Goal: Feedback & Contribution: Contribute content

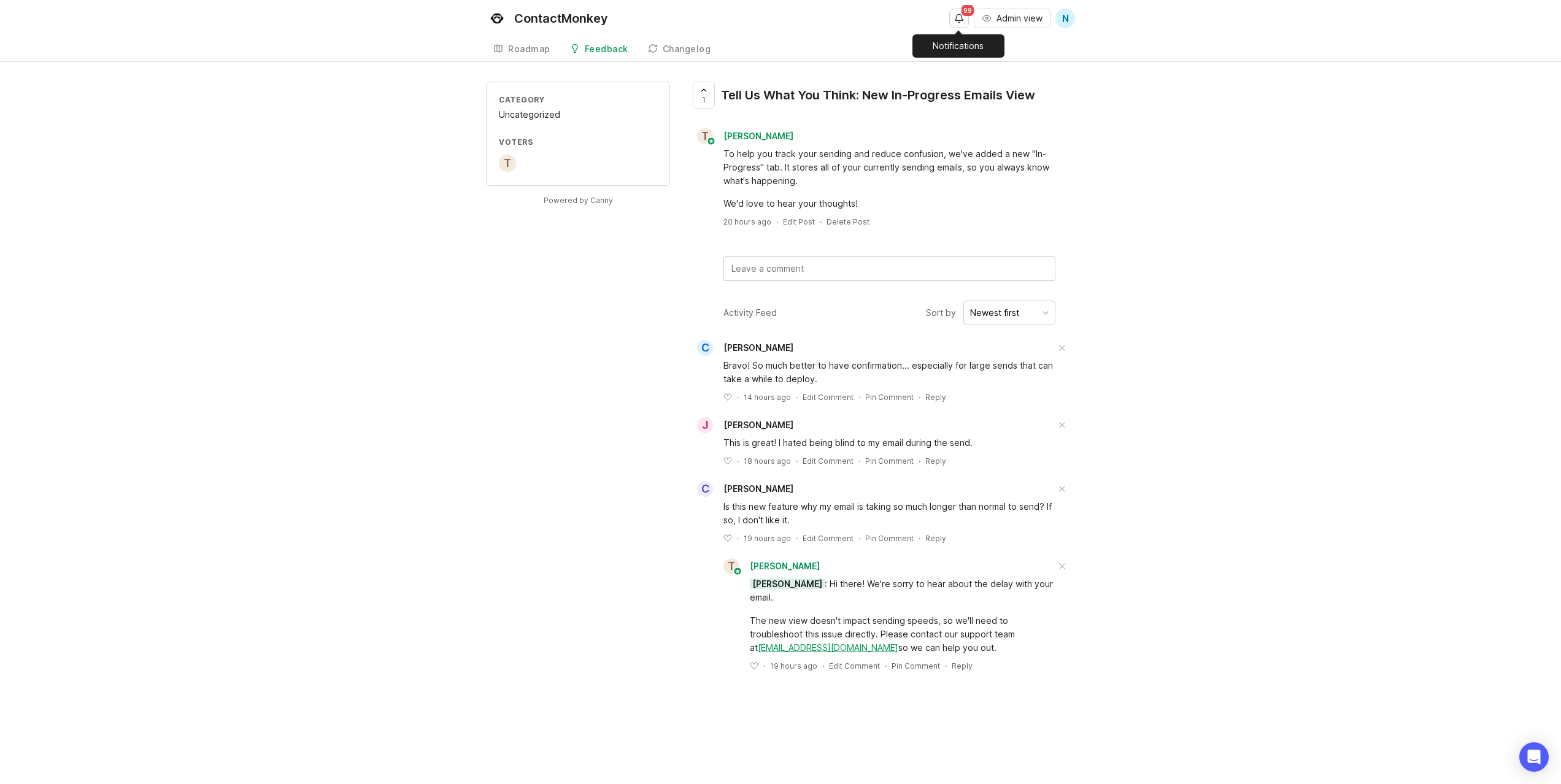
click at [956, 18] on button "Notifications" at bounding box center [959, 18] width 20 height 20
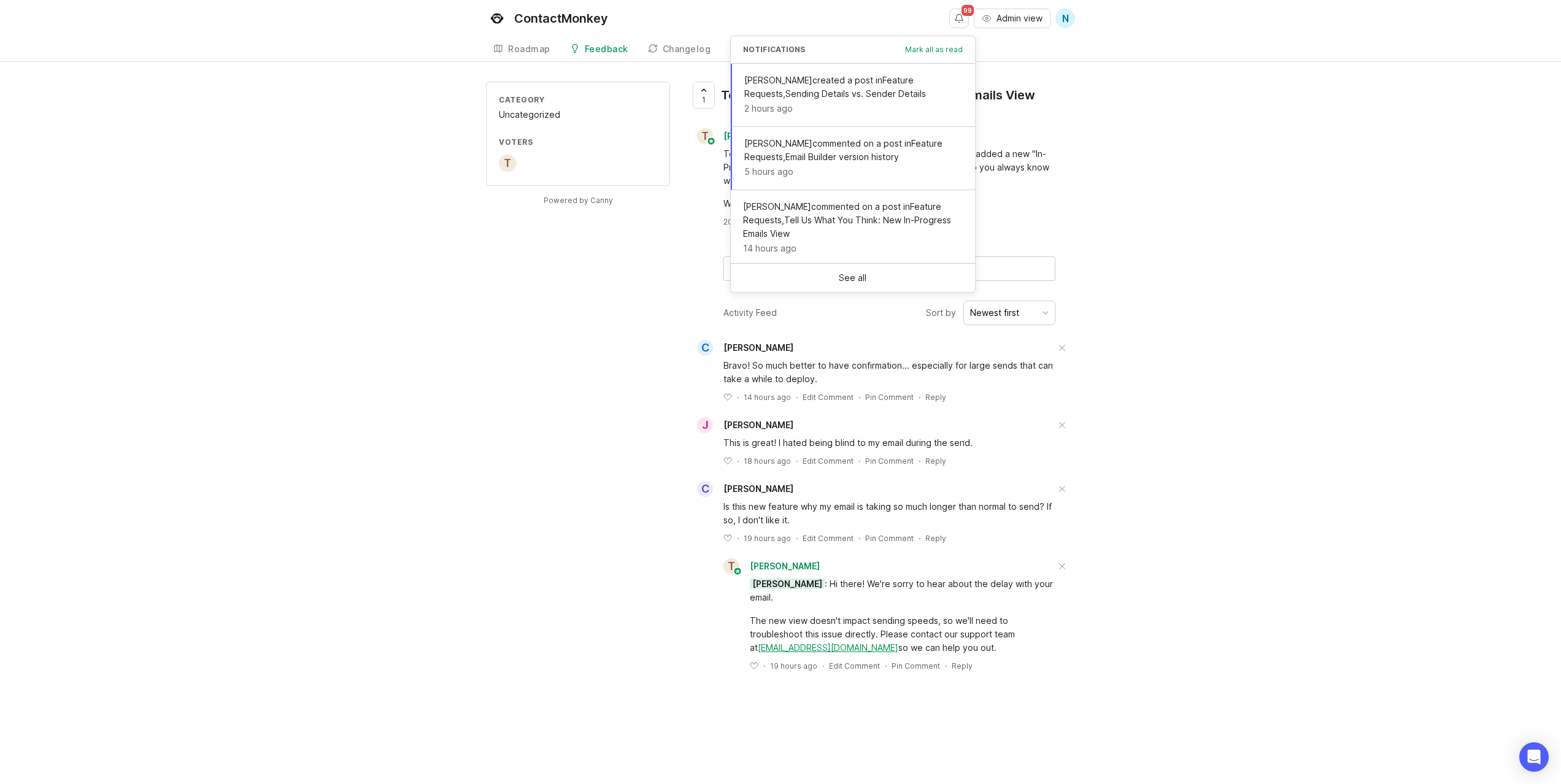
click at [1113, 187] on div "Category Uncategorized Voters T Powered by Canny 1 Tell Us What You Think: New …" at bounding box center [780, 390] width 1561 height 617
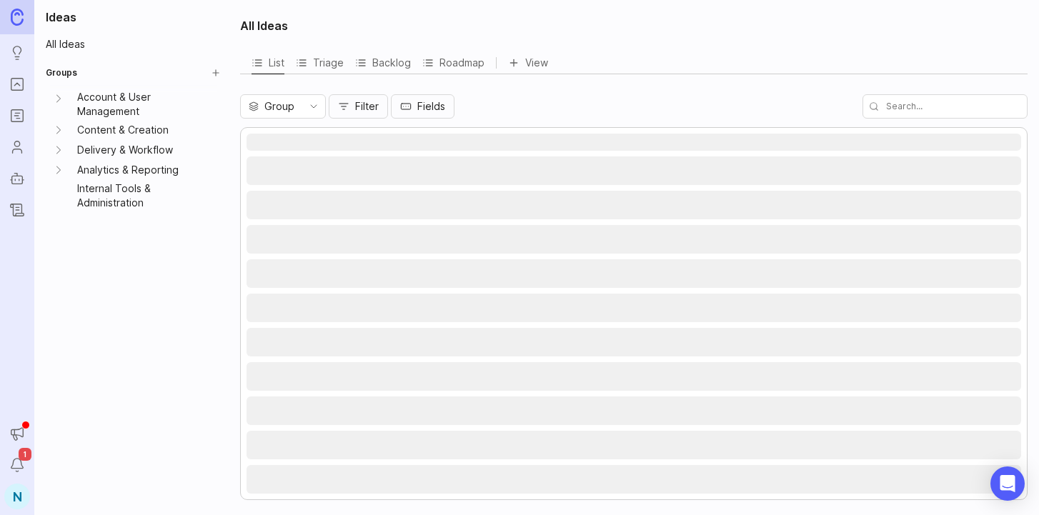
click at [15, 11] on img at bounding box center [17, 17] width 13 height 16
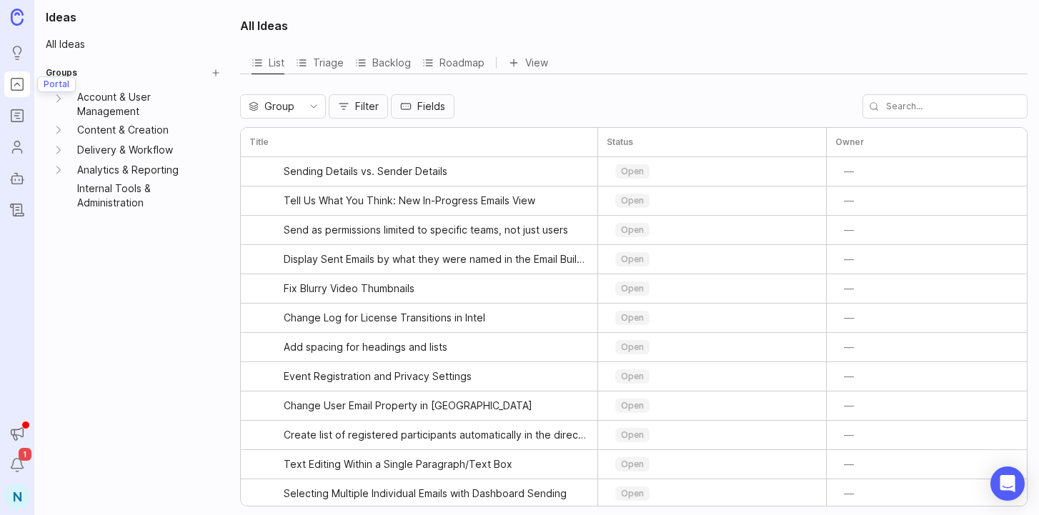
click at [18, 73] on link "Portal" at bounding box center [17, 84] width 26 height 26
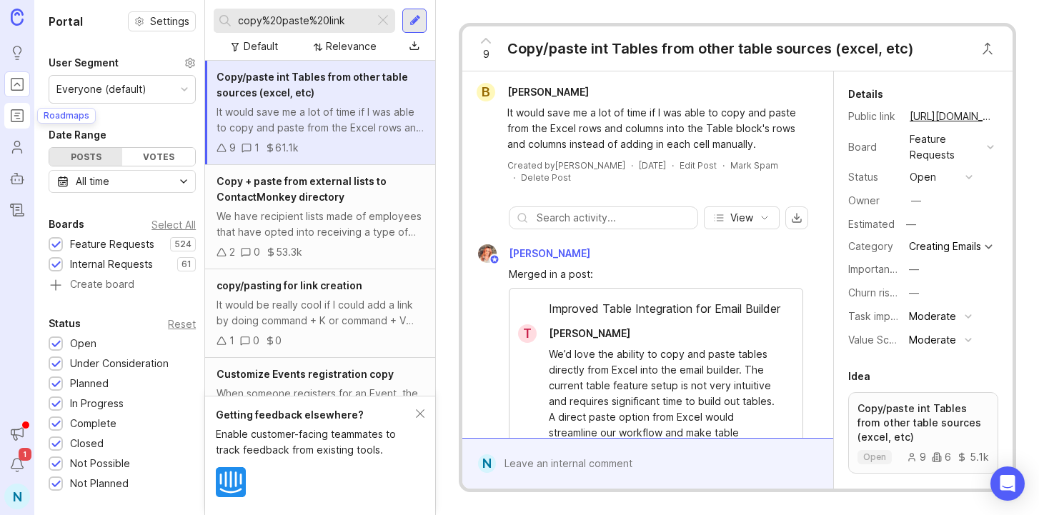
click at [20, 113] on icon "Roadmaps" at bounding box center [17, 115] width 16 height 17
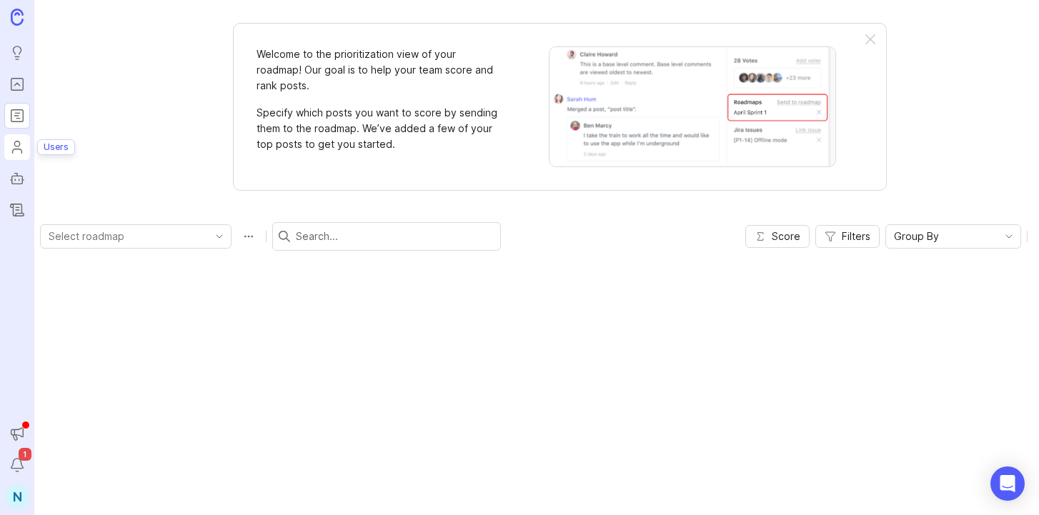
click at [20, 139] on icon "Users" at bounding box center [17, 147] width 16 height 17
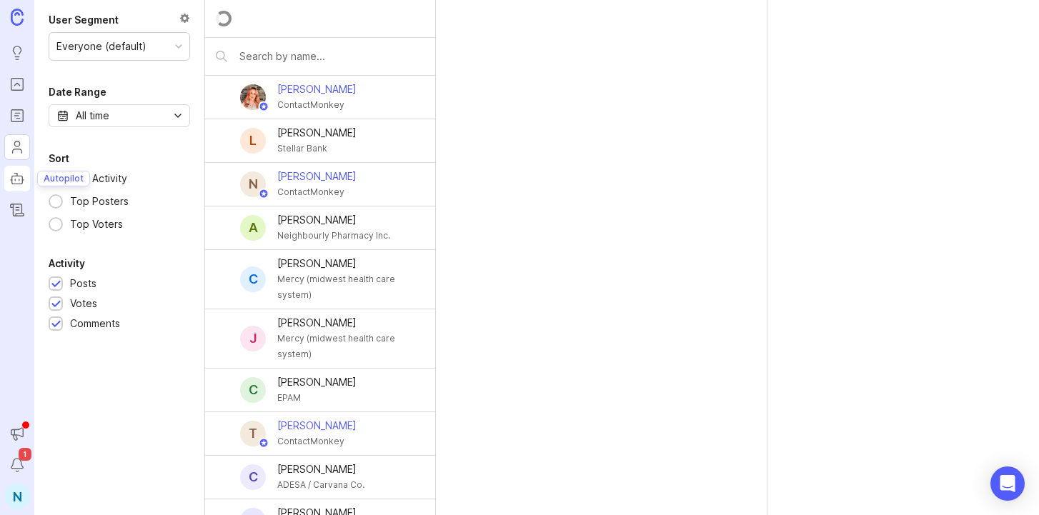
click at [21, 169] on link "Autopilot" at bounding box center [17, 179] width 26 height 26
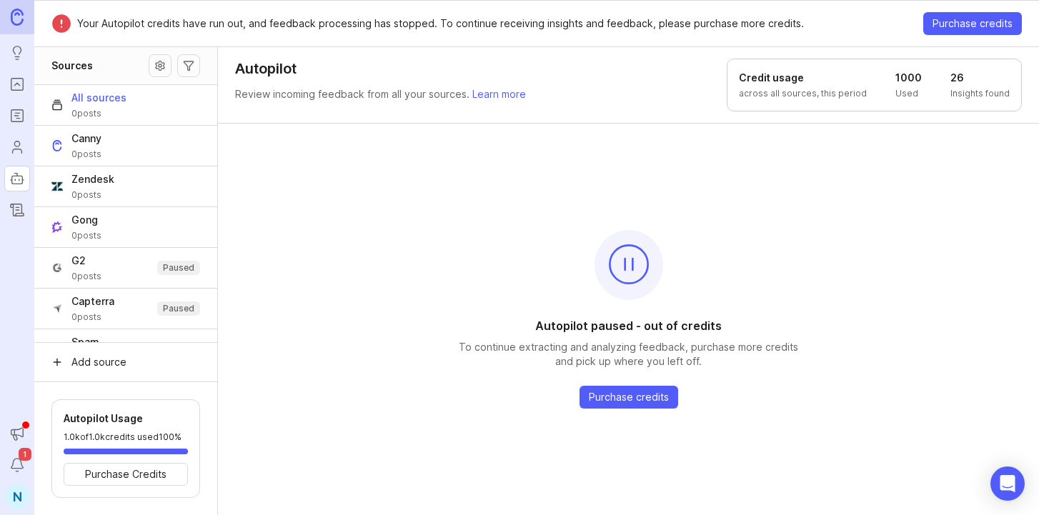
click at [19, 11] on img at bounding box center [17, 17] width 13 height 16
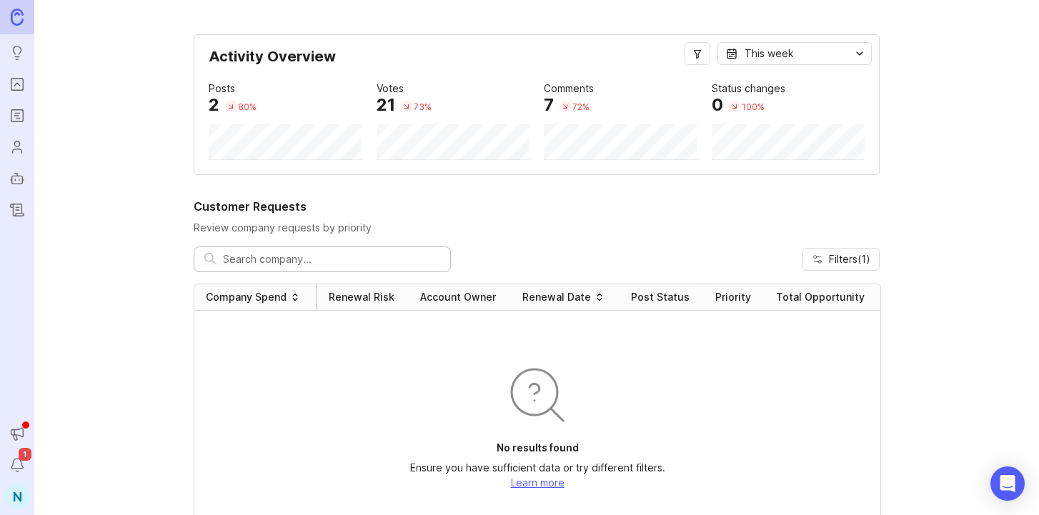
click at [19, 11] on img at bounding box center [17, 17] width 13 height 16
click at [23, 467] on icon "Notifications" at bounding box center [16, 464] width 11 height 10
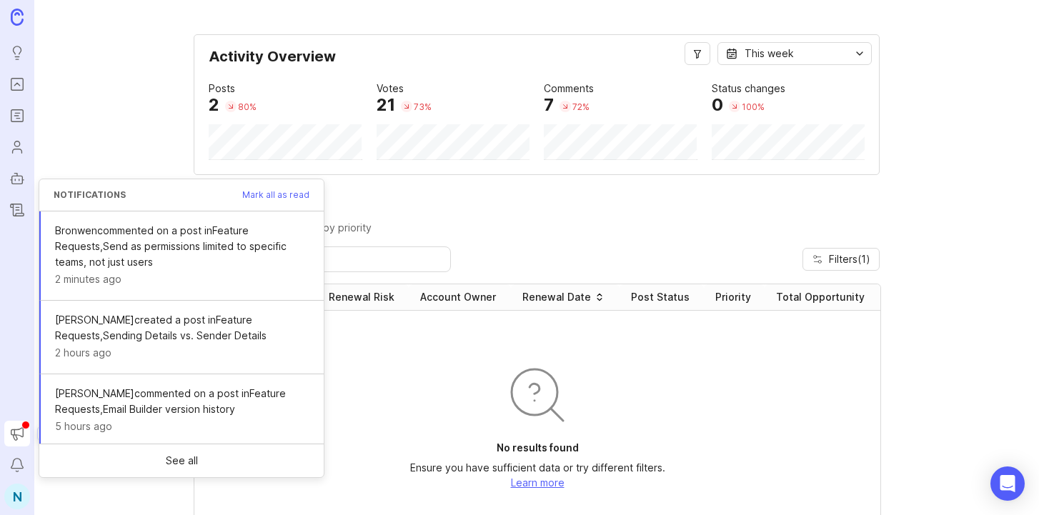
click at [14, 428] on icon "Announcements" at bounding box center [17, 433] width 16 height 17
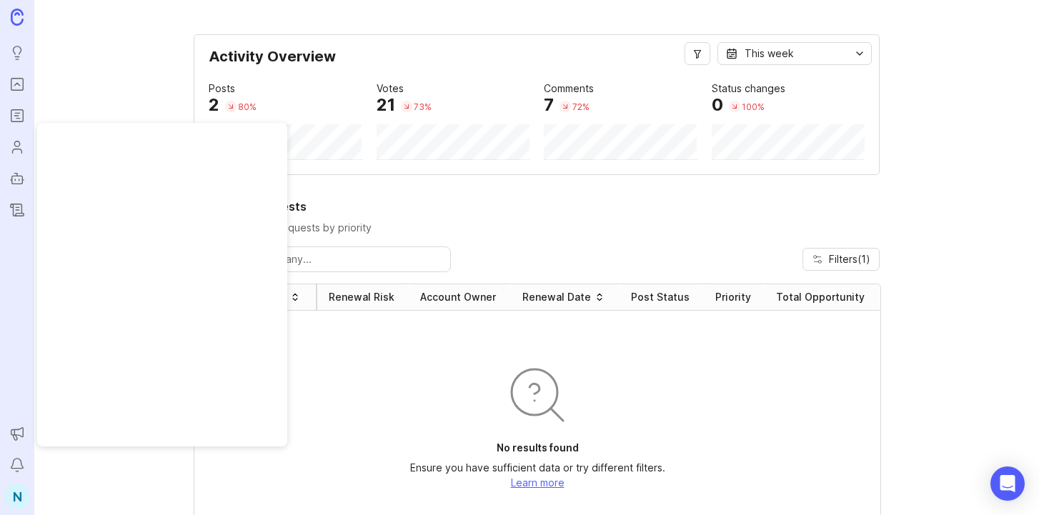
click at [17, 489] on div "N" at bounding box center [17, 497] width 26 height 26
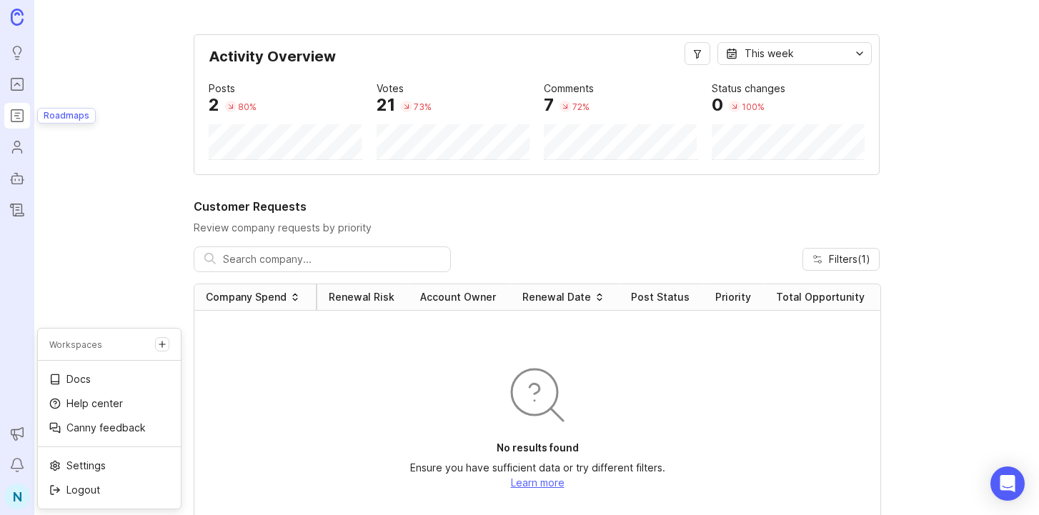
click at [21, 114] on icon "Roadmaps" at bounding box center [17, 115] width 16 height 17
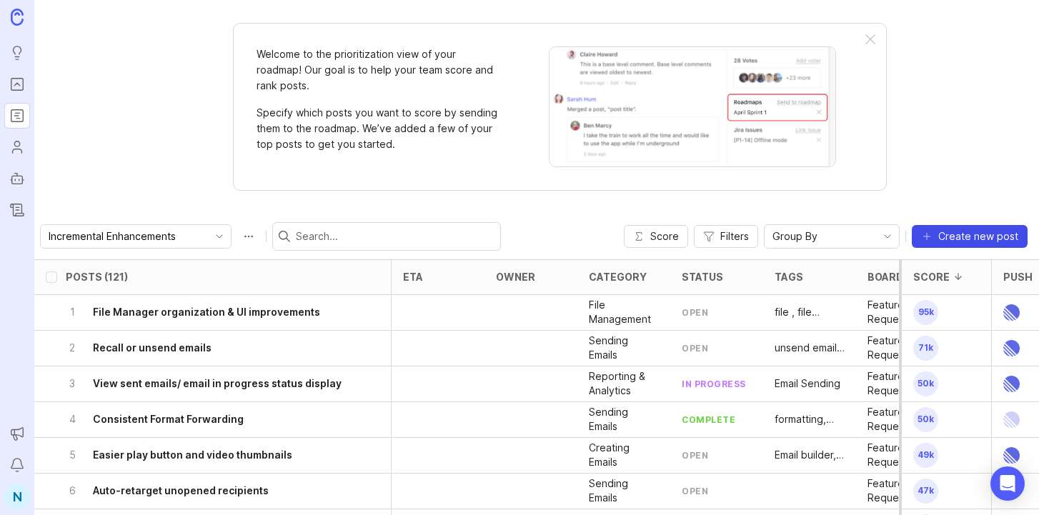
click at [990, 237] on span "Create new post" at bounding box center [978, 236] width 80 height 14
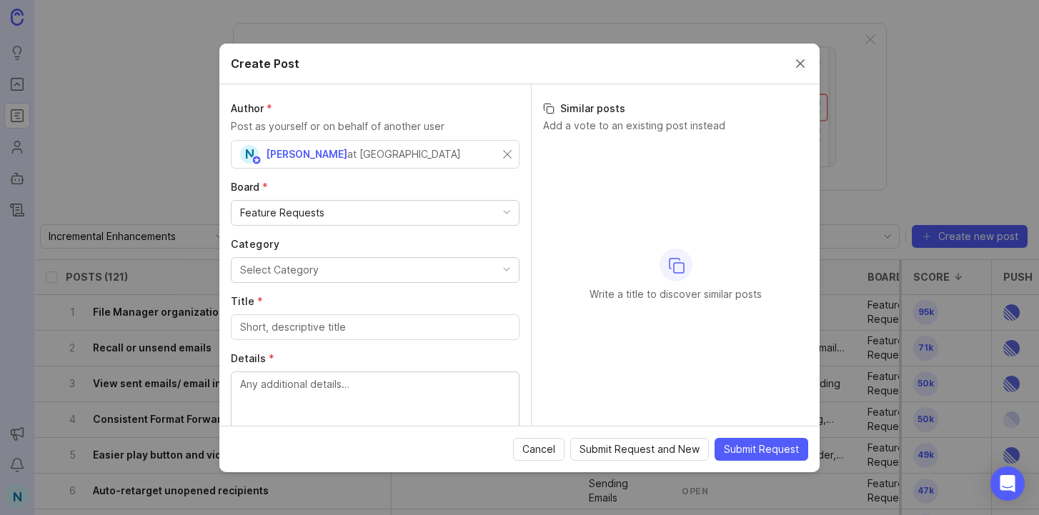
click at [800, 56] on button "Close create post modal" at bounding box center [800, 64] width 16 height 16
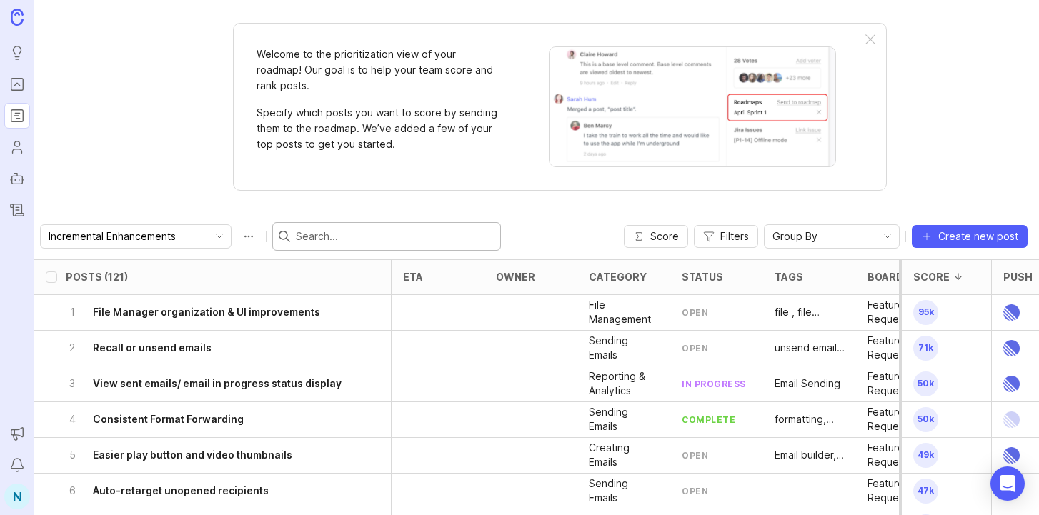
click at [326, 237] on input "text" at bounding box center [395, 237] width 199 height 16
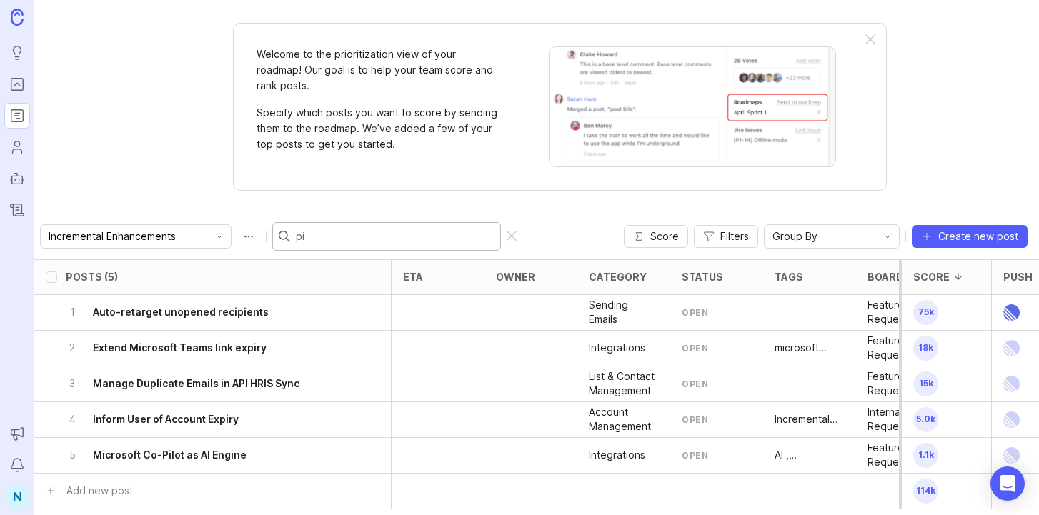
type input "pip"
checkbox input "true"
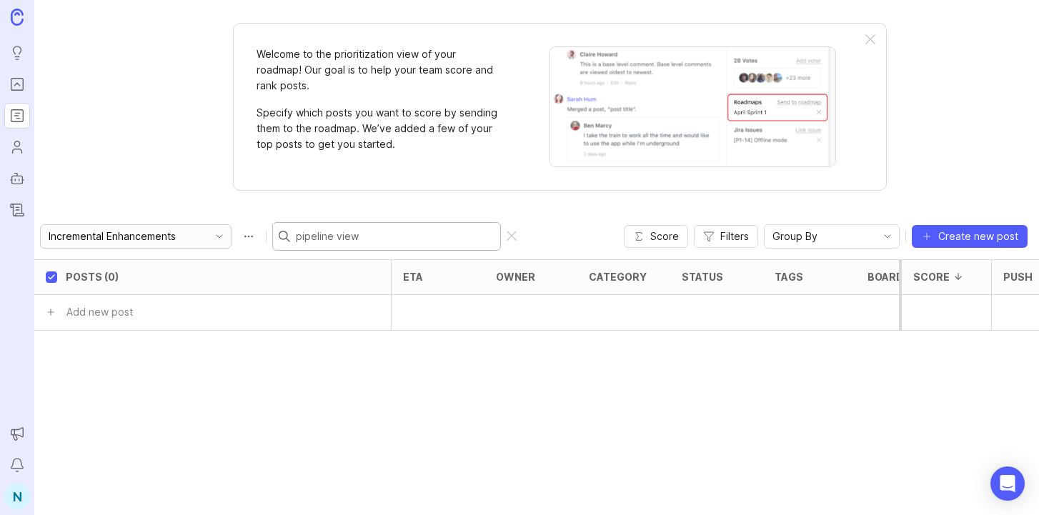
type input "pipeline view"
click at [208, 235] on icon "toggle icon" at bounding box center [219, 236] width 23 height 11
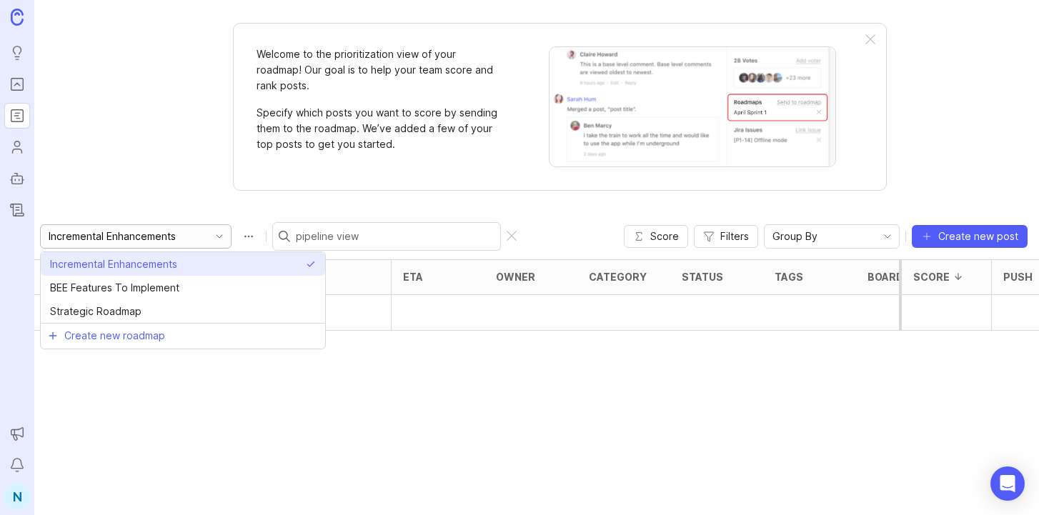
click at [239, 260] on li "Incremental Enhancements" at bounding box center [183, 264] width 284 height 24
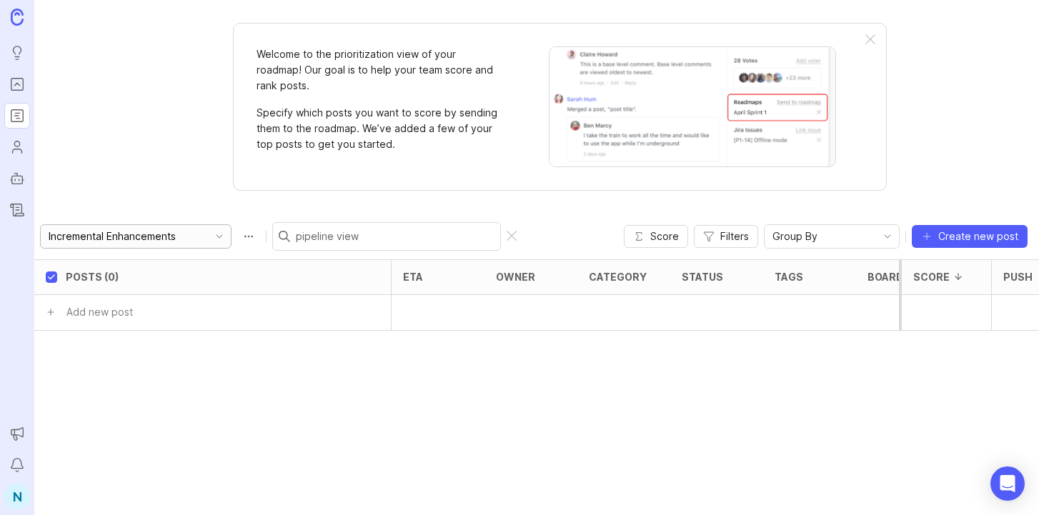
click at [157, 237] on input "Incremental Enhancements" at bounding box center [128, 237] width 158 height 16
click at [208, 236] on icon "toggle icon" at bounding box center [219, 236] width 23 height 11
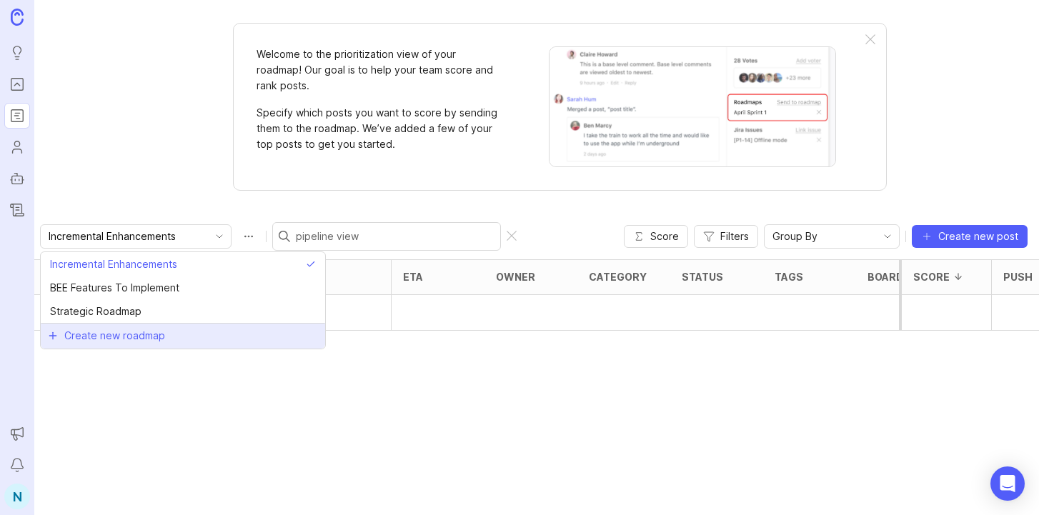
click at [179, 391] on div "Posts (0) eta owner category status tags board Importance Churn risk? Task impa…" at bounding box center [536, 387] width 1004 height 256
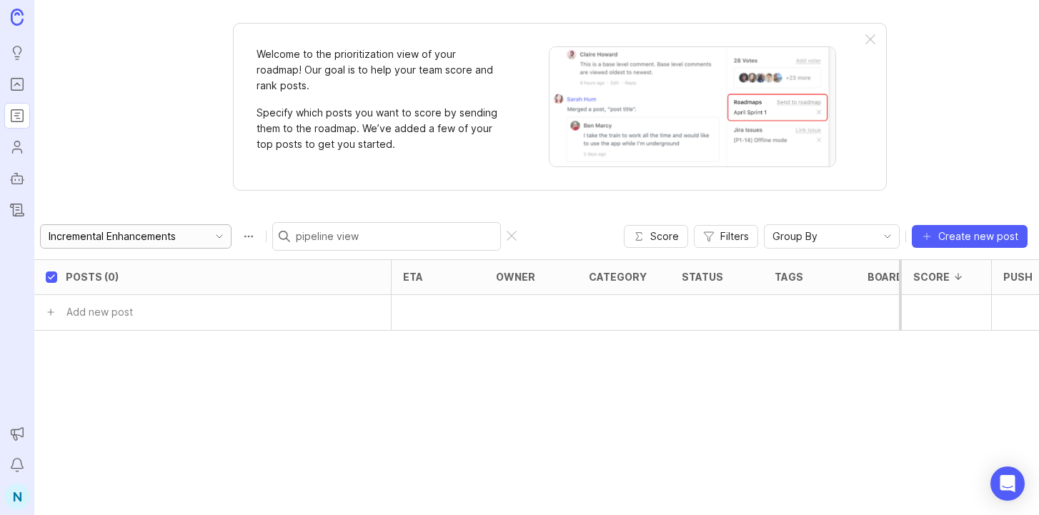
click at [136, 239] on input "Incremental Enhancements" at bounding box center [128, 237] width 158 height 16
type input "Incremental Enhacements"
click at [129, 236] on input "Incremental Enhacements" at bounding box center [128, 237] width 158 height 16
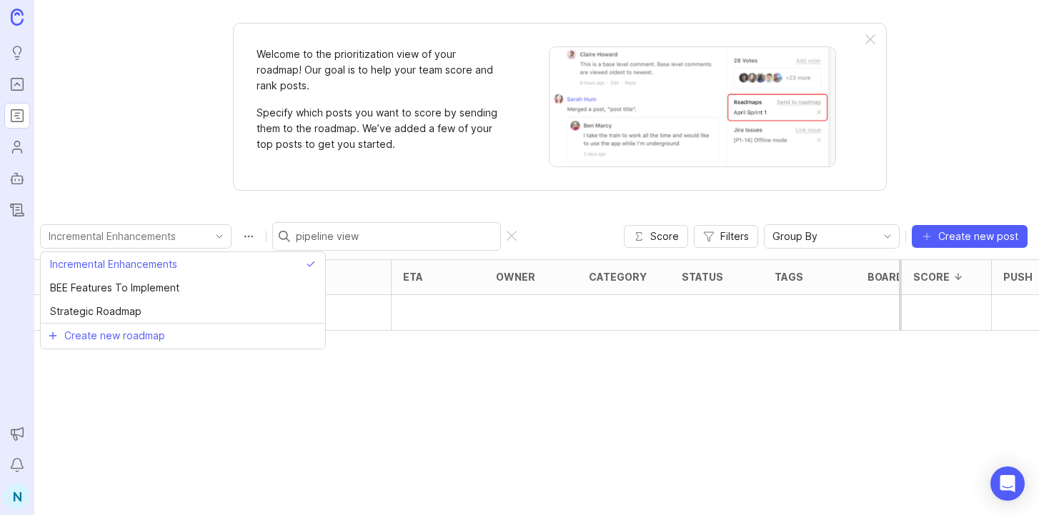
click at [141, 173] on div "Welcome to the prioritization view of your roadmap! Our goal is to help your te…" at bounding box center [536, 257] width 1004 height 515
type input "Incremental Enhancements"
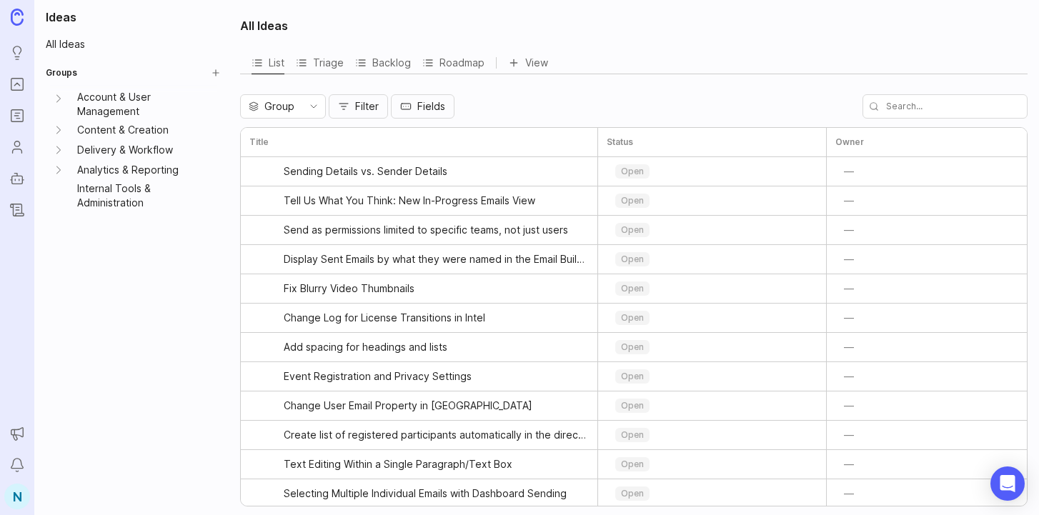
click at [939, 106] on input "text" at bounding box center [944, 106] width 165 height 24
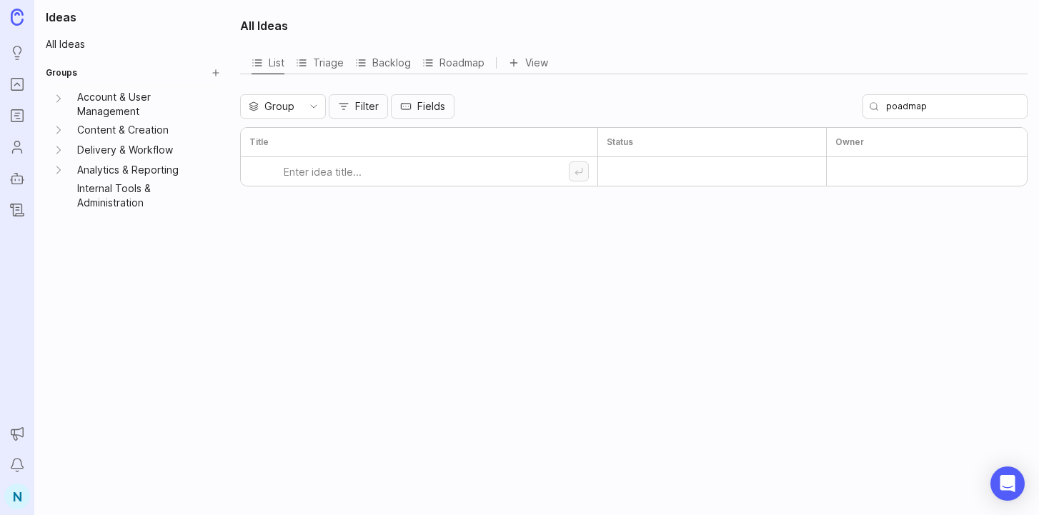
click at [933, 107] on input "poadmap" at bounding box center [944, 106] width 165 height 24
click at [979, 107] on input "Roadmap" at bounding box center [944, 106] width 165 height 24
type input "Pipeline"
drag, startPoint x: 966, startPoint y: 109, endPoint x: 849, endPoint y: 111, distance: 117.2
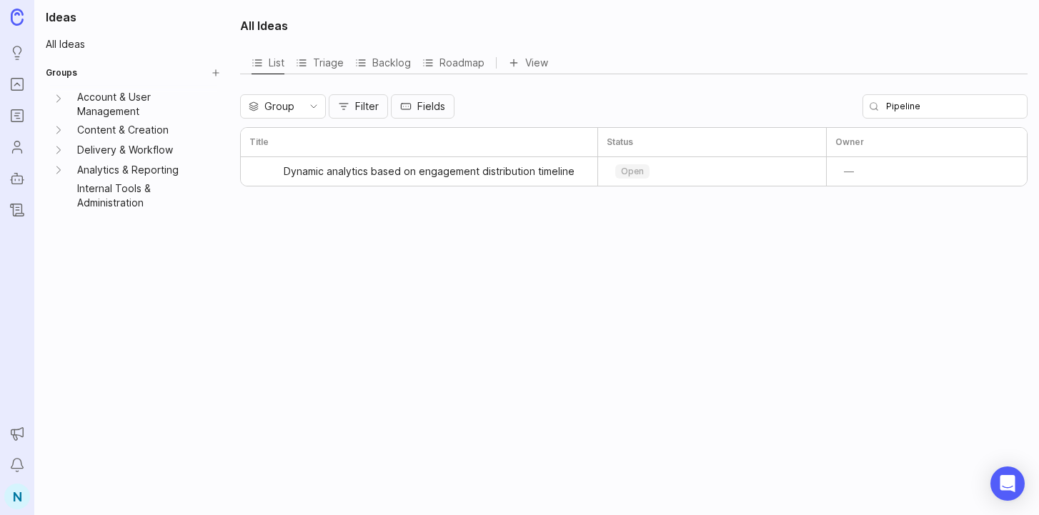
click at [849, 111] on div "Group Filter Fields Pipeline" at bounding box center [633, 106] width 787 height 24
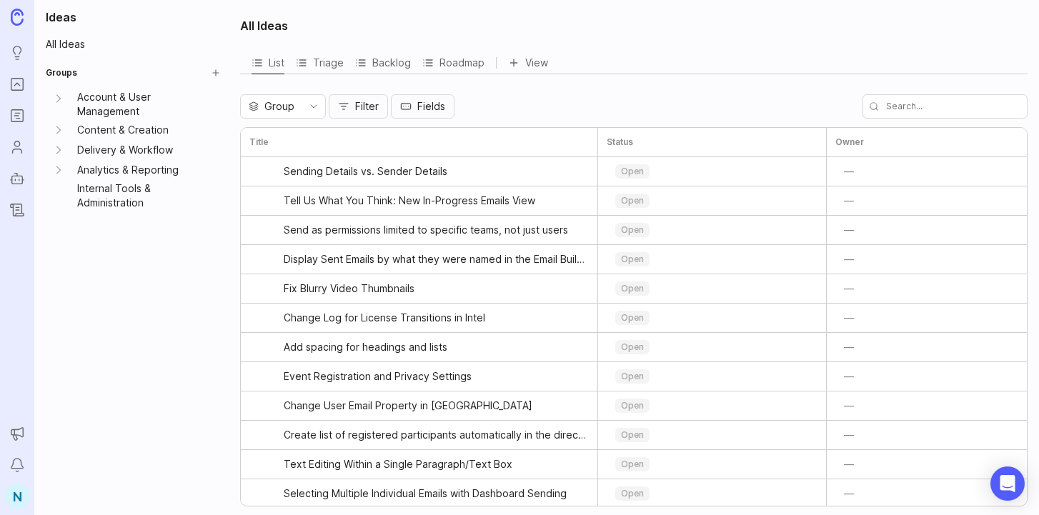
click at [798, 111] on div "Group Filter Fields" at bounding box center [633, 106] width 787 height 24
click at [976, 111] on input "text" at bounding box center [944, 106] width 165 height 24
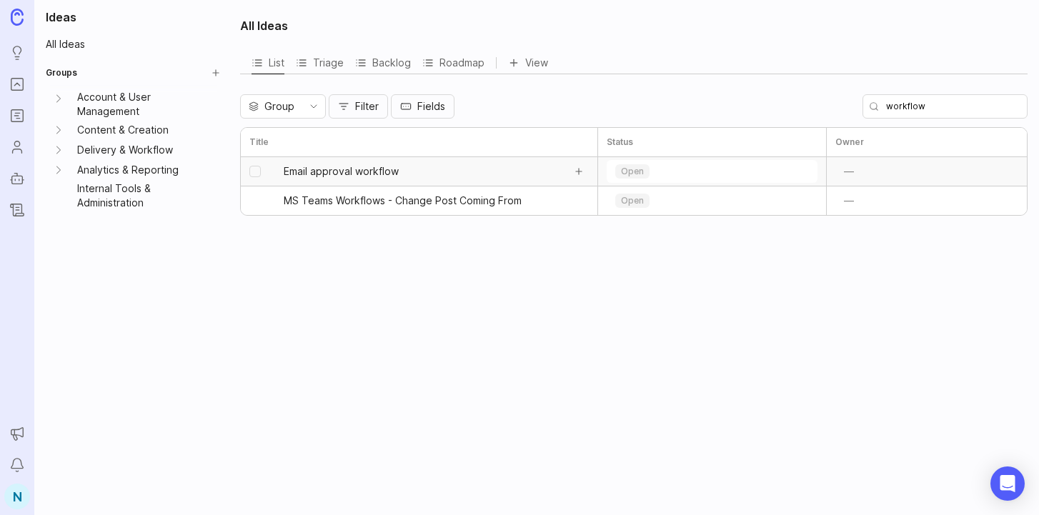
type input "workflow"
click at [365, 172] on span "Email approval workflow" at bounding box center [341, 171] width 115 height 14
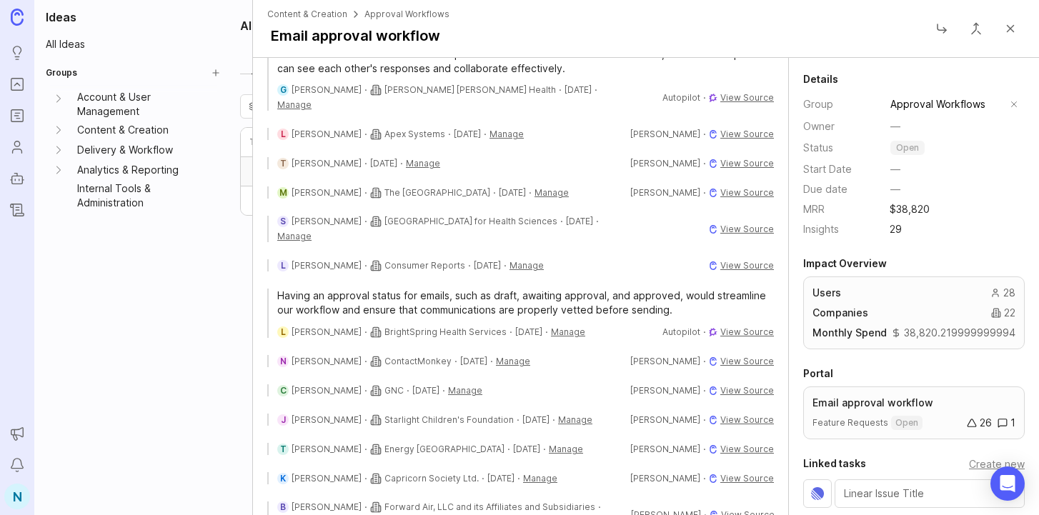
scroll to position [320, 0]
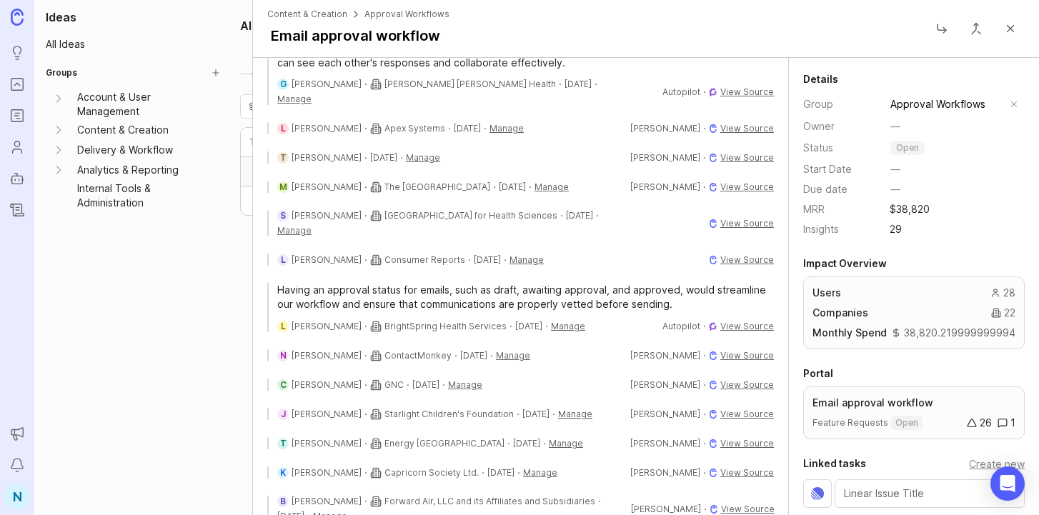
click at [107, 341] on div "Ideas All Ideas Groups Account & User Management Content & Creation Delivery & …" at bounding box center [132, 257] width 197 height 515
click at [1019, 31] on button "Close" at bounding box center [1010, 28] width 29 height 29
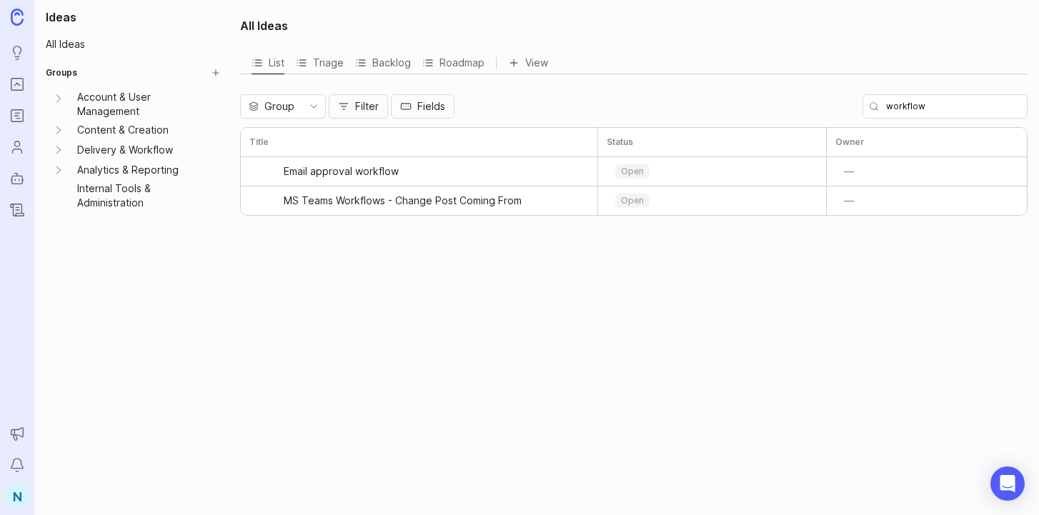
click at [791, 328] on div "All Ideas List Triage Backlog Roadmap View Group Filter Fields workflow Title S…" at bounding box center [634, 257] width 807 height 515
click at [939, 105] on input "workflow" at bounding box center [944, 106] width 165 height 24
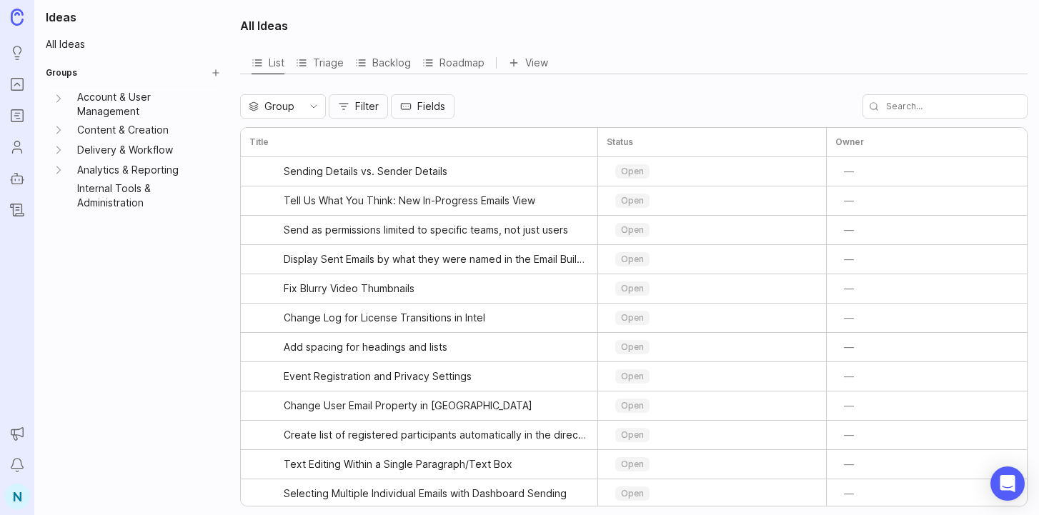
click at [725, 56] on div "List Triage Backlog Roadmap View" at bounding box center [633, 62] width 787 height 23
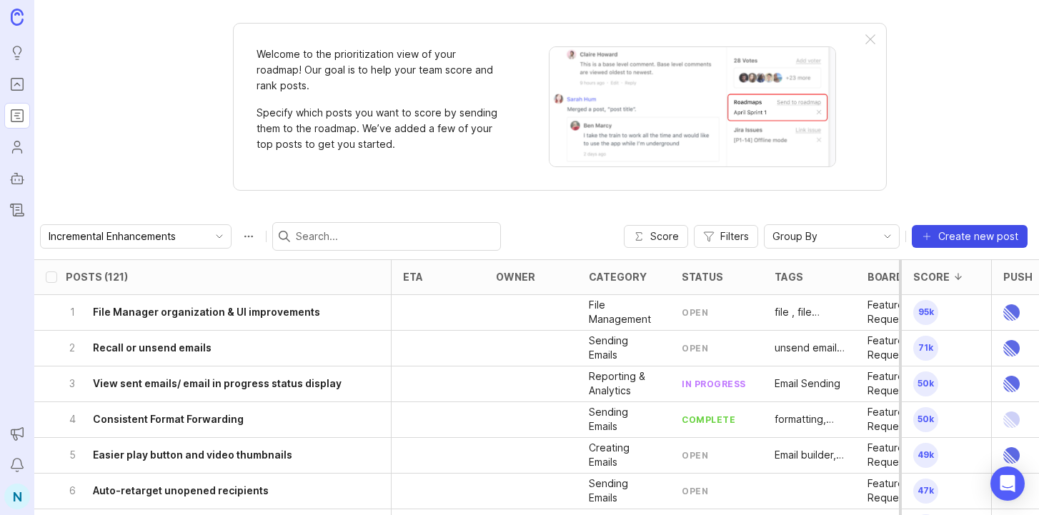
click at [949, 231] on span "Create new post" at bounding box center [978, 236] width 80 height 14
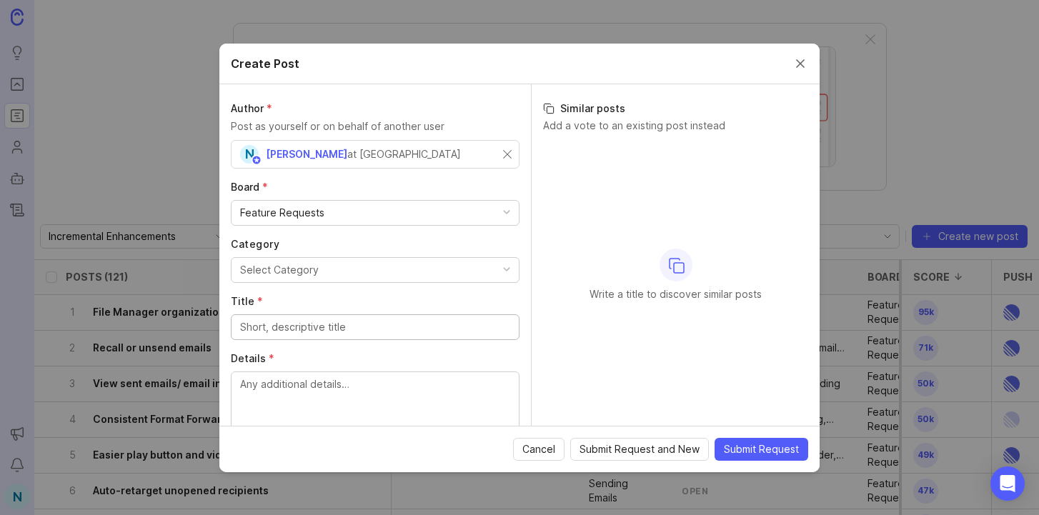
scroll to position [23, 0]
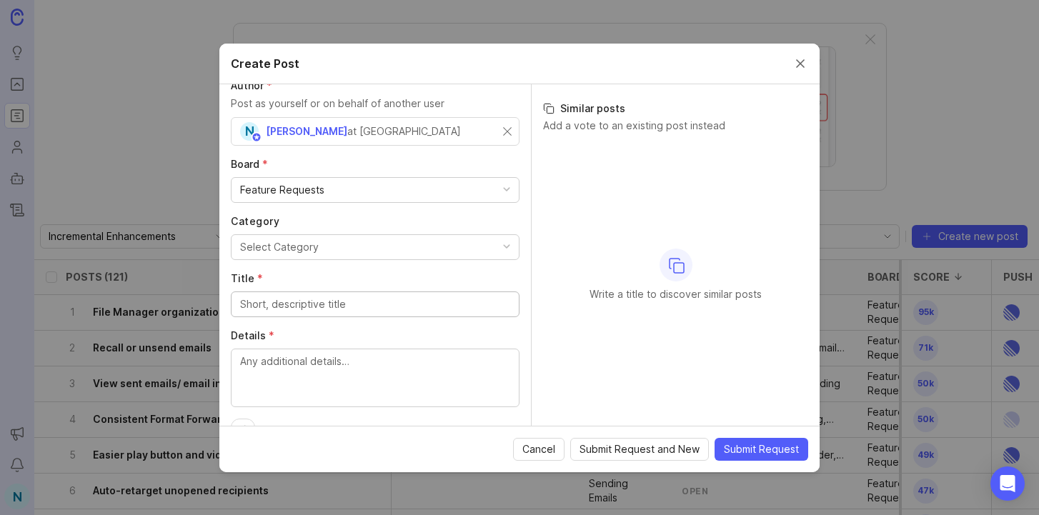
click at [311, 251] on div "Select Category" at bounding box center [279, 247] width 79 height 16
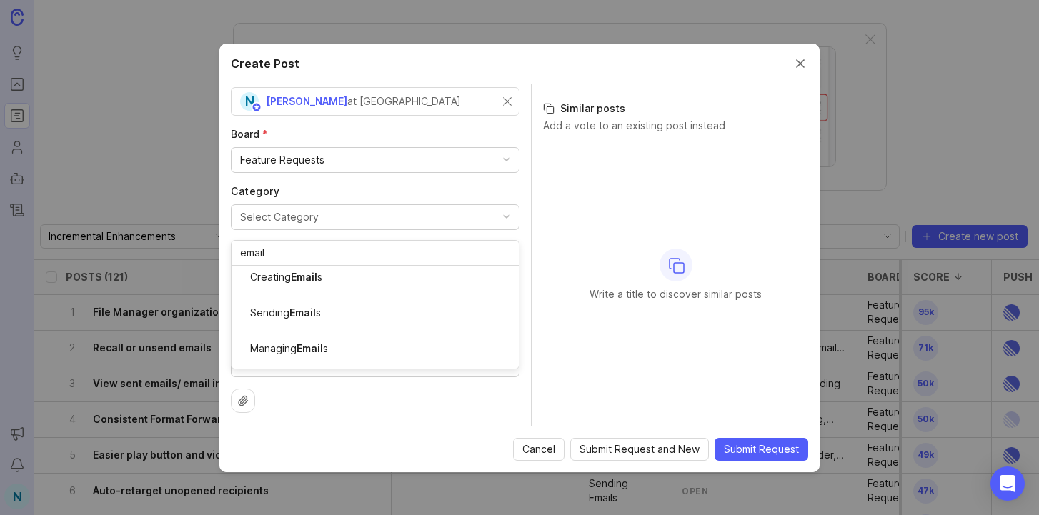
scroll to position [46, 0]
type input "email"
click at [311, 280] on input "Title *" at bounding box center [375, 274] width 270 height 16
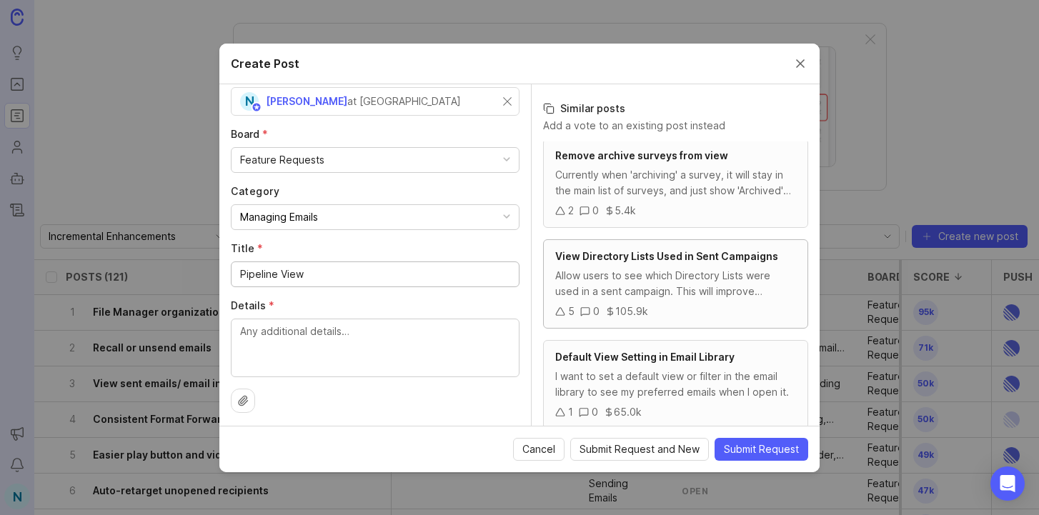
scroll to position [337, 0]
click at [399, 358] on textarea "Details *" at bounding box center [375, 347] width 270 height 47
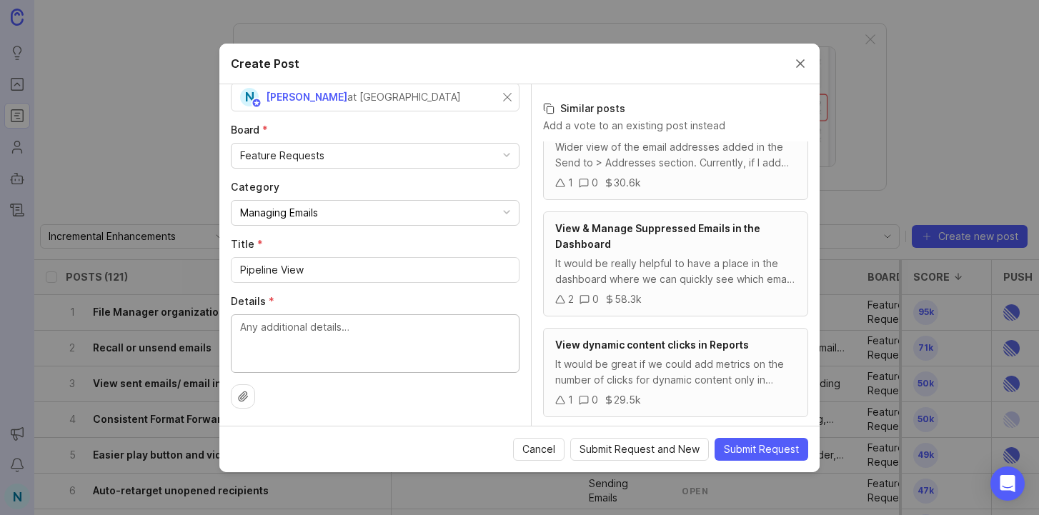
scroll to position [791, 0]
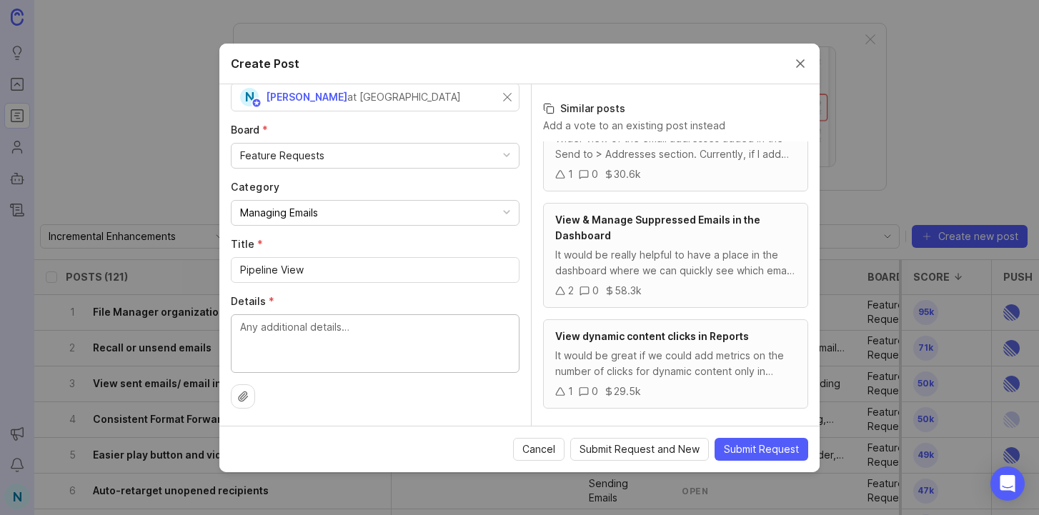
click at [326, 264] on input "Pipeline View" at bounding box center [375, 270] width 270 height 16
click at [335, 269] on input "Pipeline View - Organizing" at bounding box center [375, 270] width 270 height 16
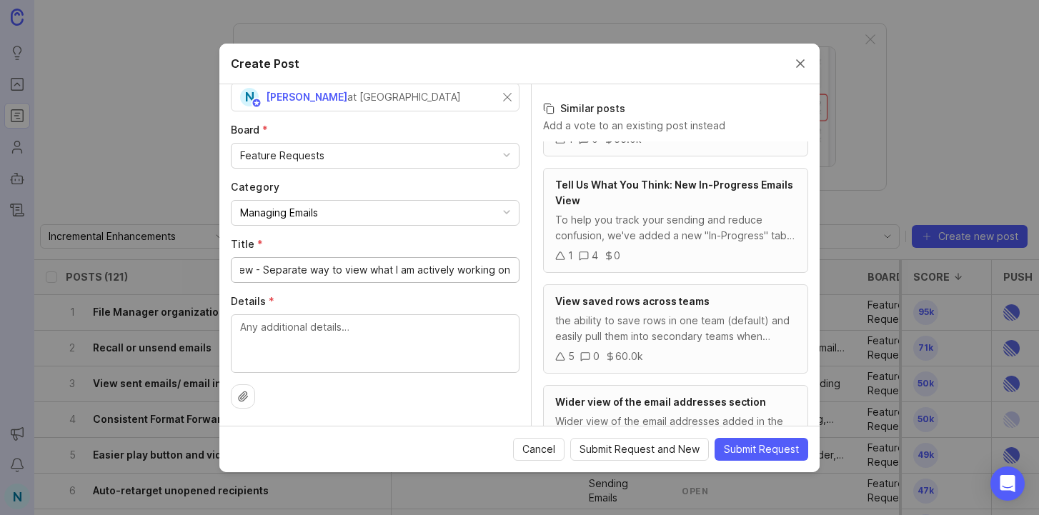
scroll to position [0, 0]
drag, startPoint x: 251, startPoint y: 271, endPoint x: 206, endPoint y: 271, distance: 45.7
click at [206, 271] on div "Create Post Author * Post as yourself or on behalf of another user N [PERSON_NA…" at bounding box center [519, 257] width 1039 height 515
click at [337, 276] on input "Pipeline View - Separate way to view what I am actively working on" at bounding box center [375, 270] width 270 height 16
type input "Pipeline View - Separate way to view what I am actively working on"
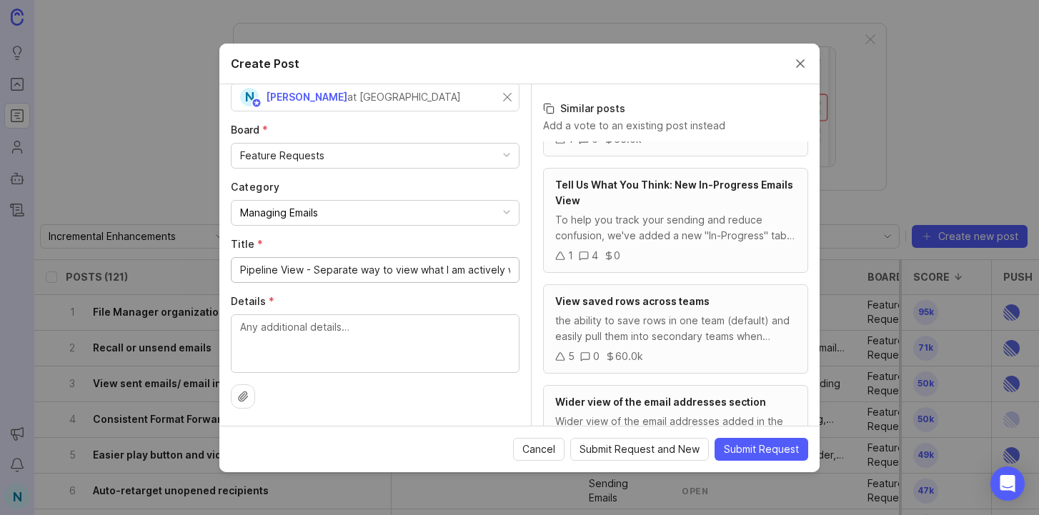
click at [330, 348] on textarea "Details *" at bounding box center [375, 342] width 270 height 47
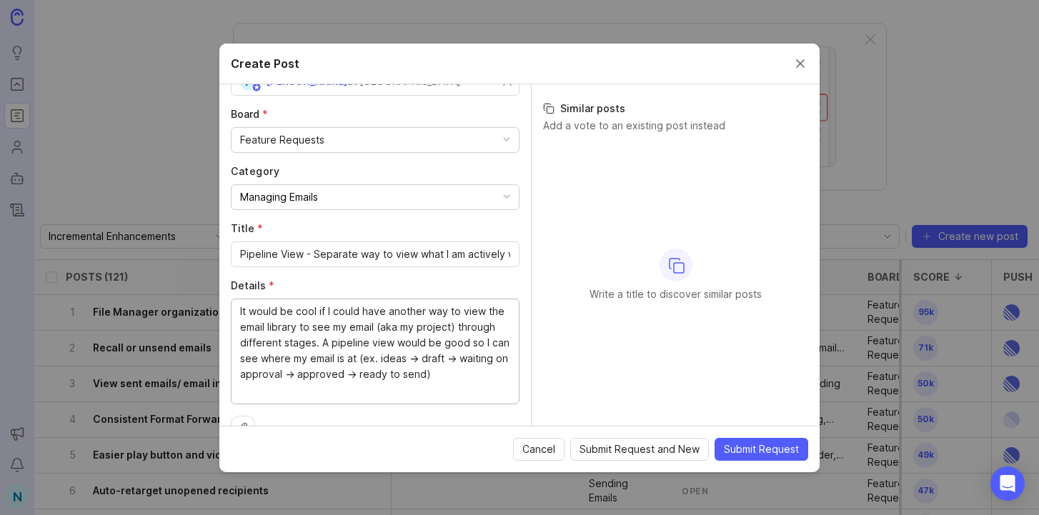
scroll to position [104, 0]
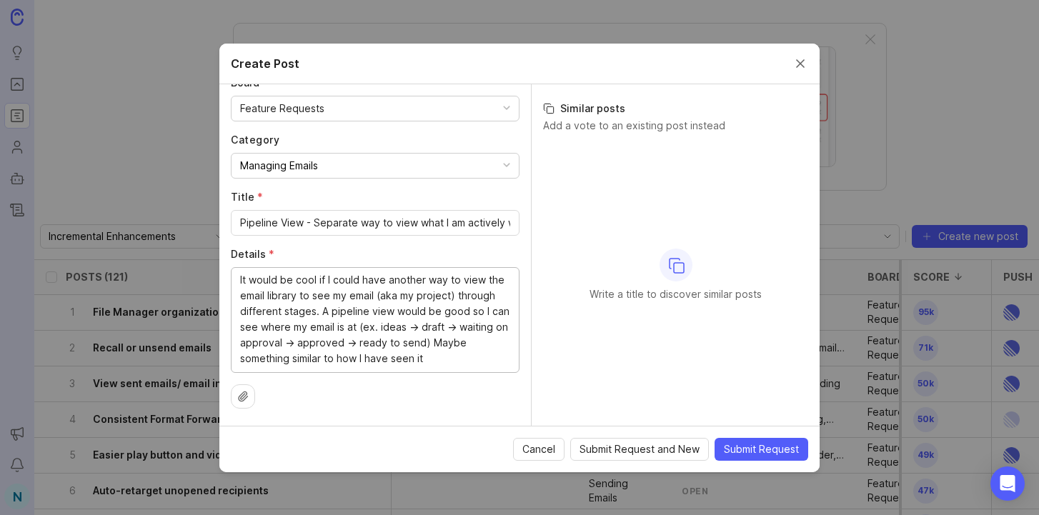
click at [271, 363] on textarea "It would be cool if I could have another way to view the email library to see m…" at bounding box center [375, 319] width 270 height 94
click at [498, 361] on textarea "It would be cool if I could have another way to view the email library to see m…" at bounding box center [375, 327] width 270 height 110
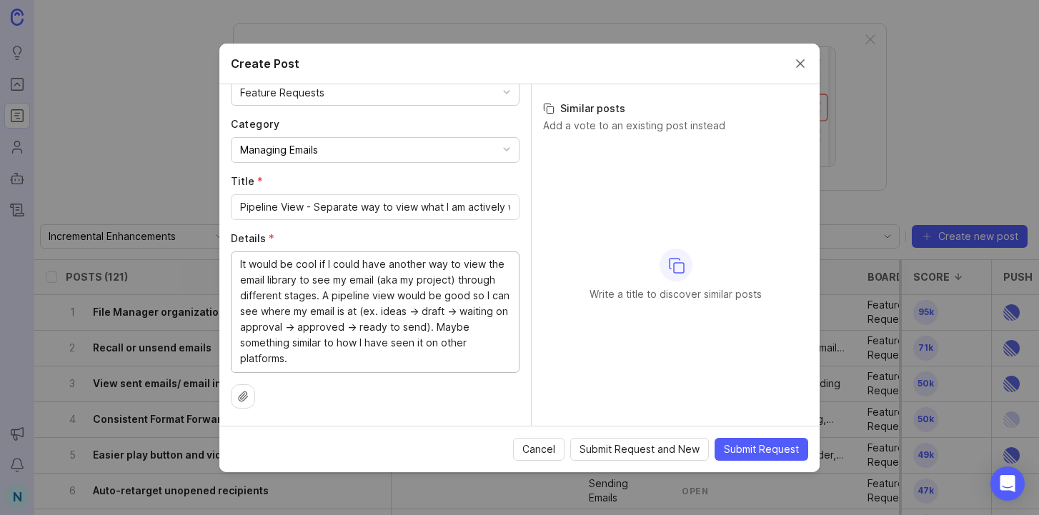
click at [423, 312] on textarea "It would be cool if I could have another way to view the email library to see m…" at bounding box center [375, 311] width 270 height 110
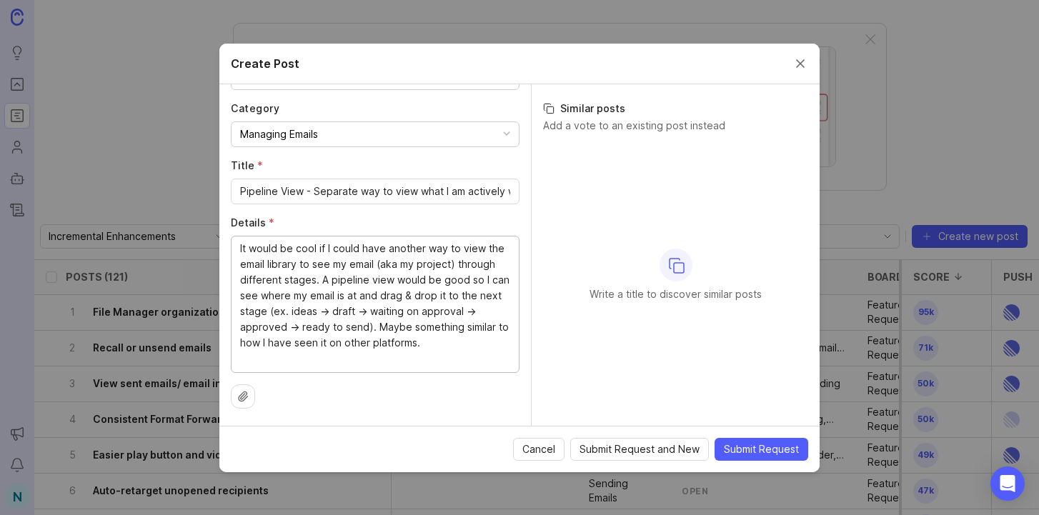
scroll to position [134, 0]
click at [242, 401] on icon at bounding box center [242, 397] width 11 height 11
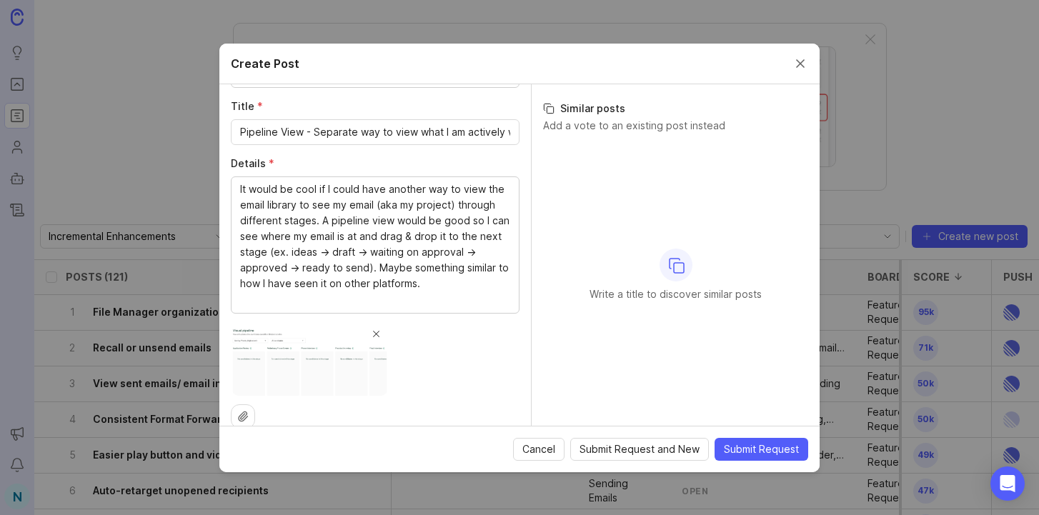
scroll to position [216, 0]
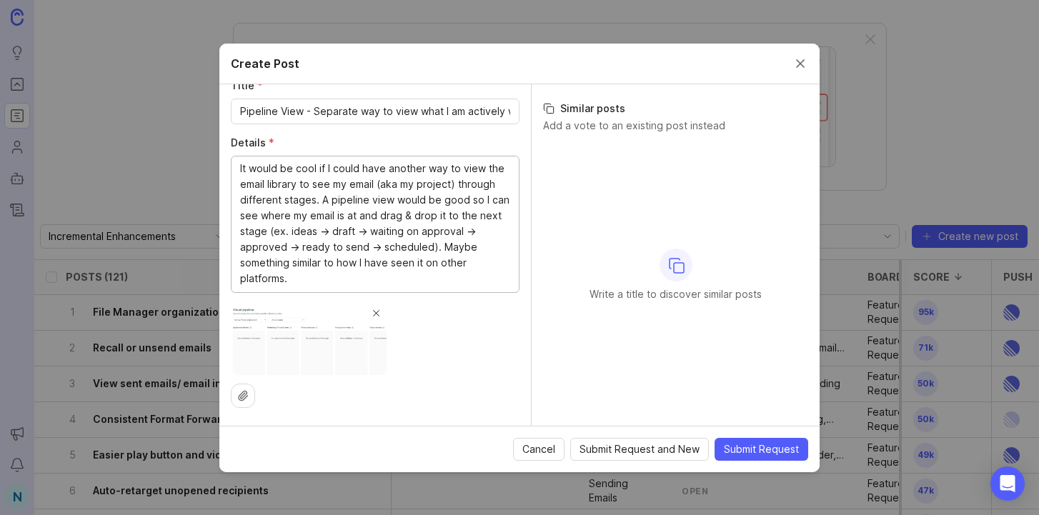
click at [388, 286] on textarea "It would be cool if I could have another way to view the email library to see m…" at bounding box center [375, 224] width 270 height 126
drag, startPoint x: 340, startPoint y: 265, endPoint x: 298, endPoint y: 260, distance: 42.4
click at [298, 260] on textarea "It would be cool if I could have another way to view the email library to see m…" at bounding box center [375, 224] width 270 height 126
drag, startPoint x: 408, startPoint y: 262, endPoint x: 500, endPoint y: 262, distance: 92.1
click at [500, 262] on div "It would be cool if I could have another way to view the email library to see m…" at bounding box center [375, 224] width 289 height 137
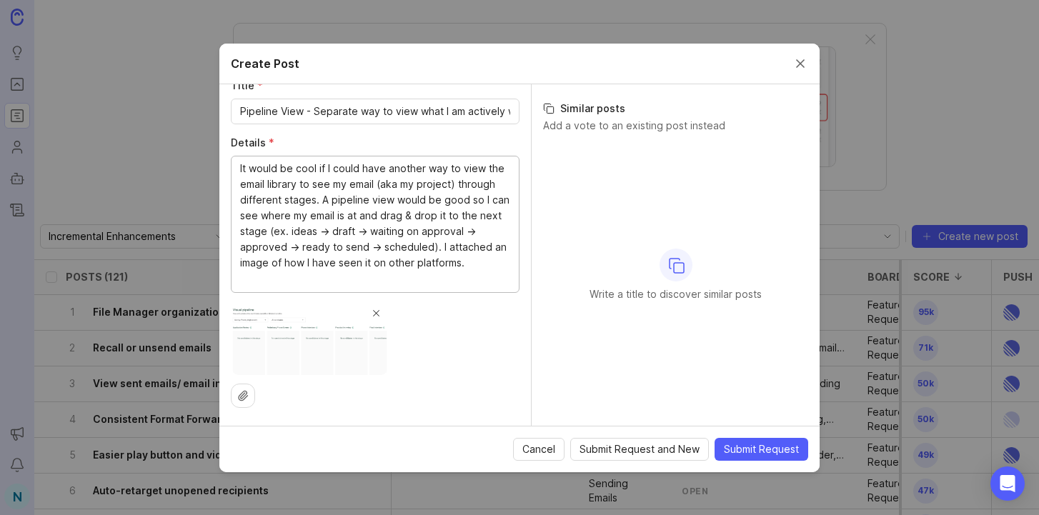
type textarea "It would be cool if I could have another way to view the email library to see m…"
click at [352, 286] on div "It would be cool if I could have another way to view the email library to see m…" at bounding box center [375, 224] width 289 height 137
click at [347, 284] on textarea "It would be cool if I could have another way to view the email library to see m…" at bounding box center [375, 224] width 270 height 126
click at [746, 445] on span "Submit Request" at bounding box center [761, 449] width 75 height 14
